Goal: Find specific page/section: Find specific page/section

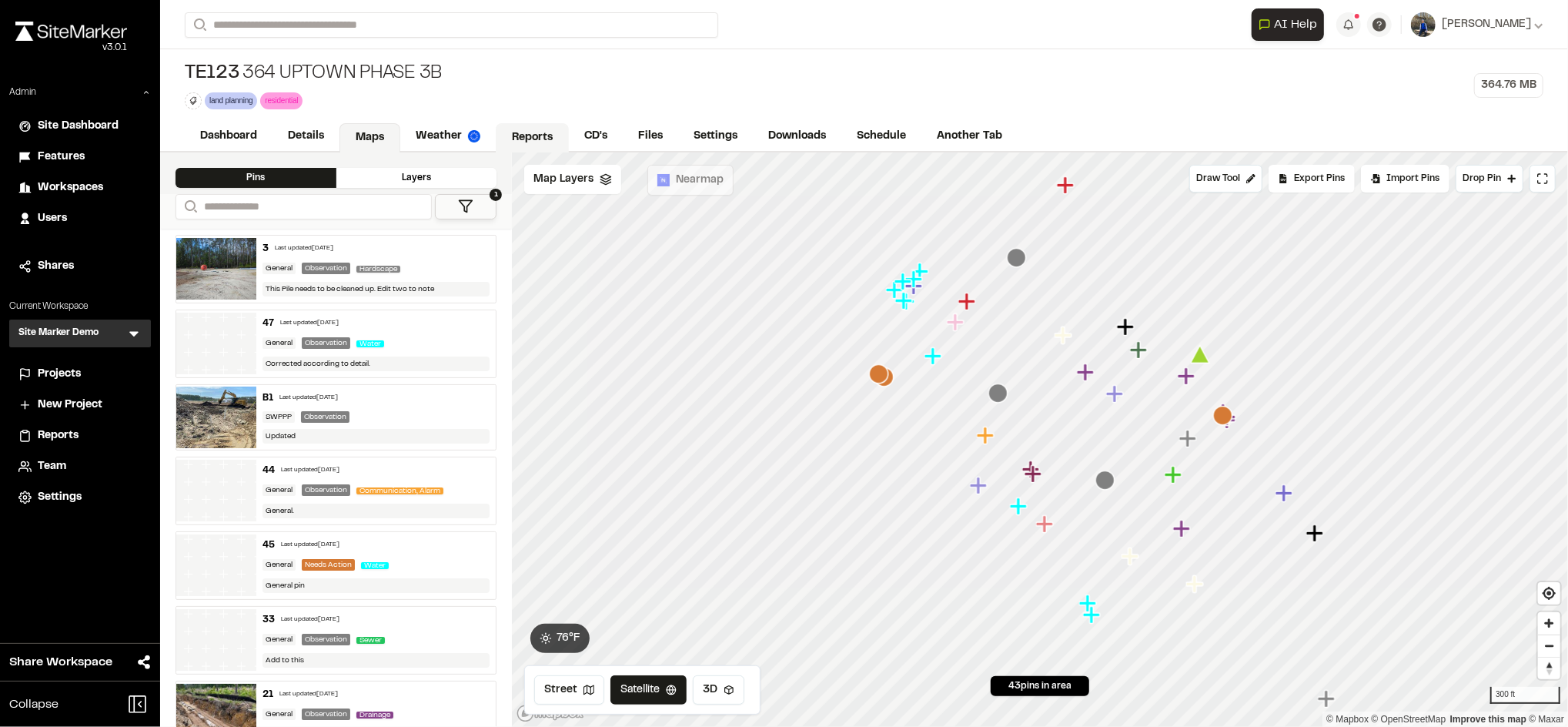
click at [524, 130] on link "Reports" at bounding box center [532, 138] width 74 height 29
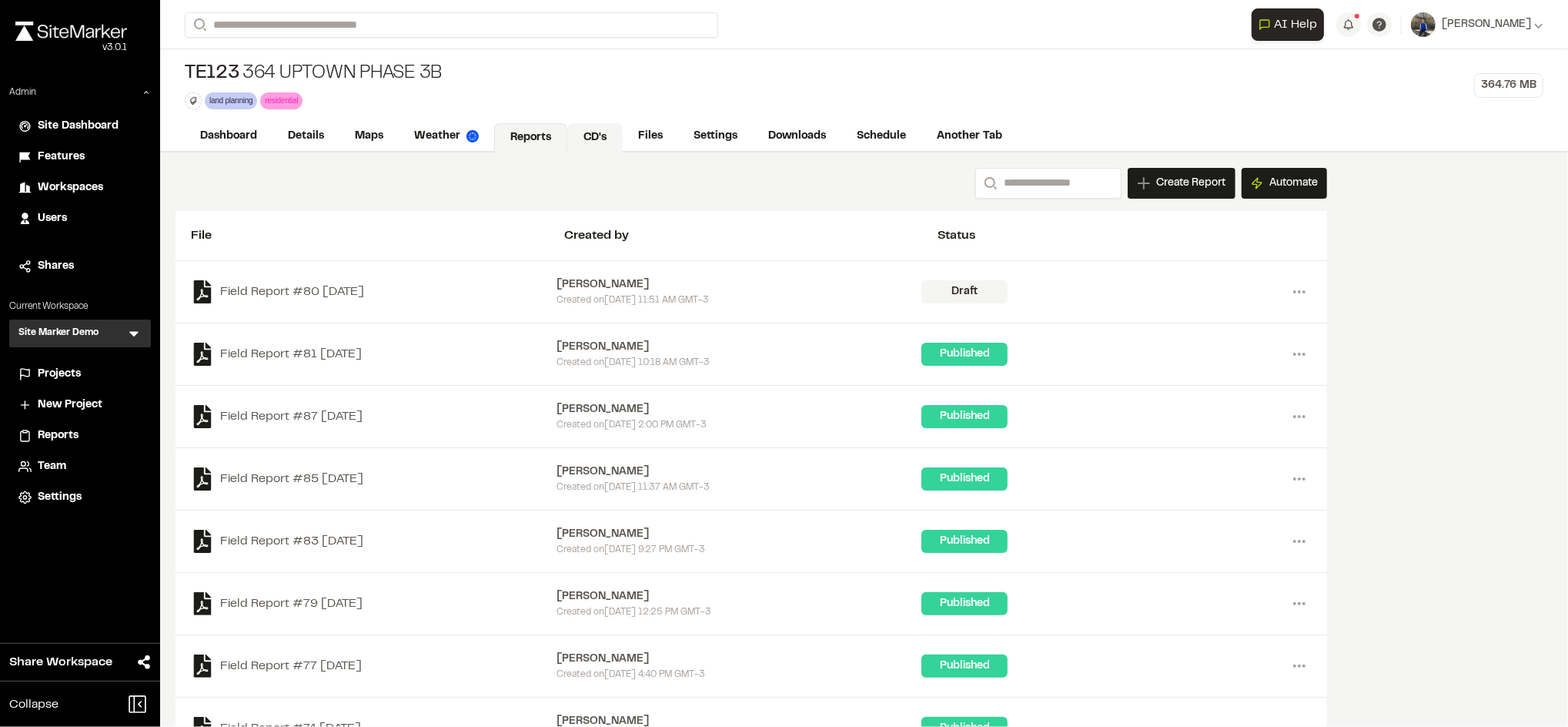
click at [614, 129] on link "CD's" at bounding box center [595, 138] width 55 height 29
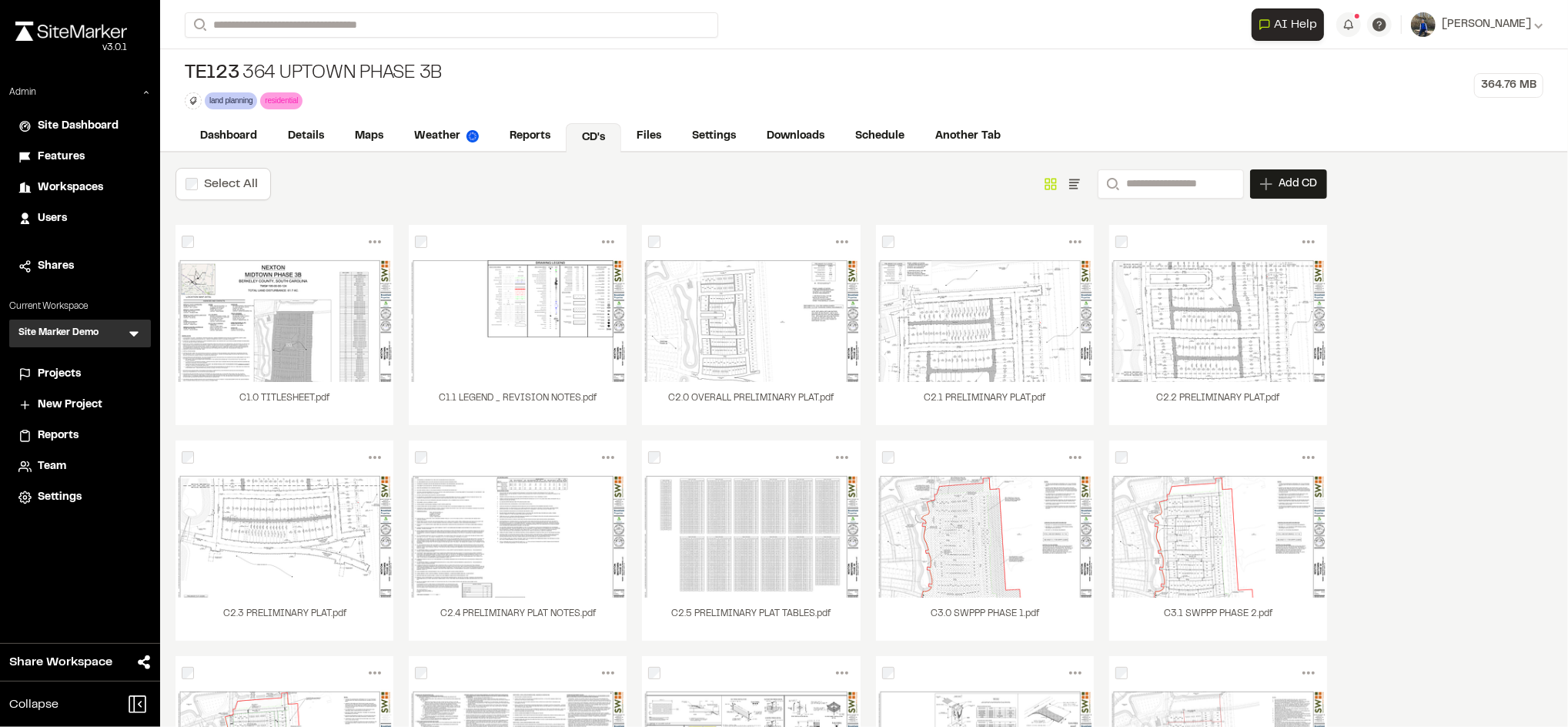
click at [1080, 57] on div "TE123 364 Uptown Phase 3B land planning Delete Rename Edit Color Delete Tag Are…" at bounding box center [864, 86] width 1408 height 73
